Goal: Transaction & Acquisition: Purchase product/service

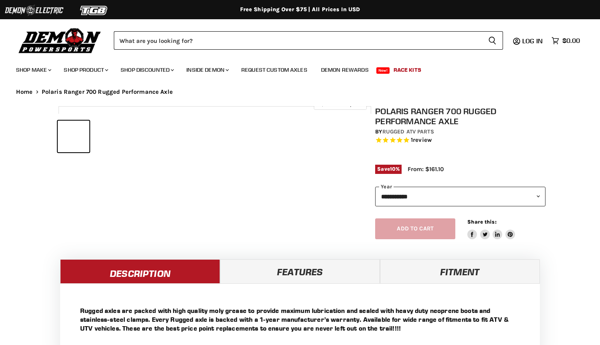
select select "******"
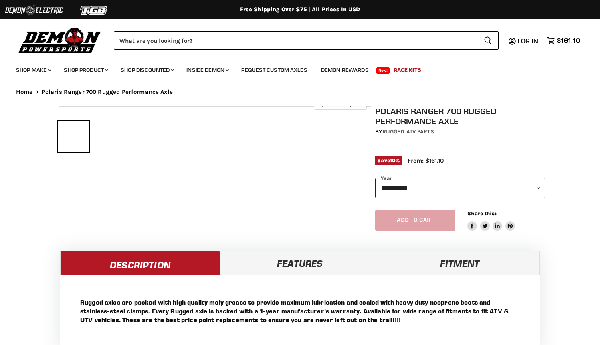
select select "******"
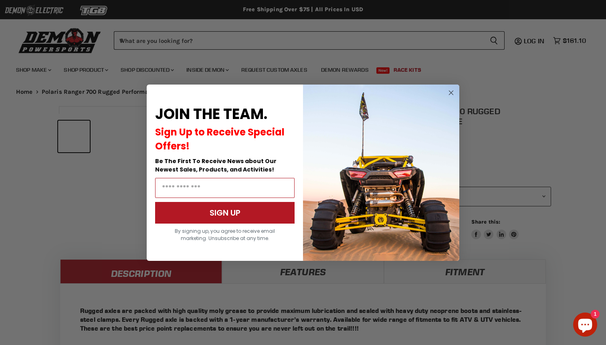
scroll to position [345, 0]
